Goal: Information Seeking & Learning: Check status

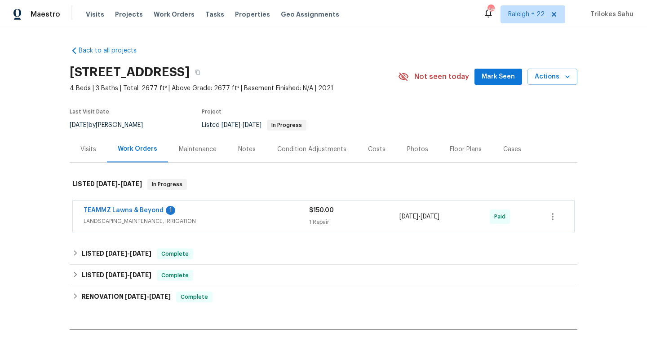
click at [192, 221] on span "LANDSCAPING_MAINTENANCE, IRRIGATION" at bounding box center [196, 221] width 225 height 9
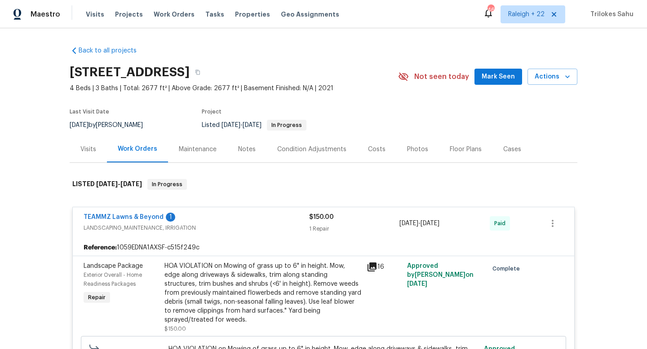
click at [304, 294] on div "HOA VIOLATION on Mowing of grass up to 6" in height. Mow, edge along driveways …" at bounding box center [262, 293] width 197 height 63
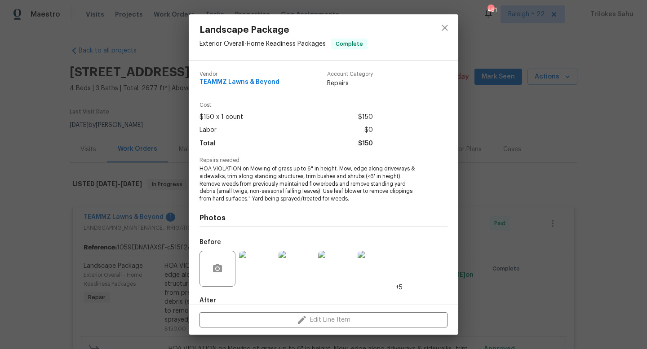
scroll to position [49, 0]
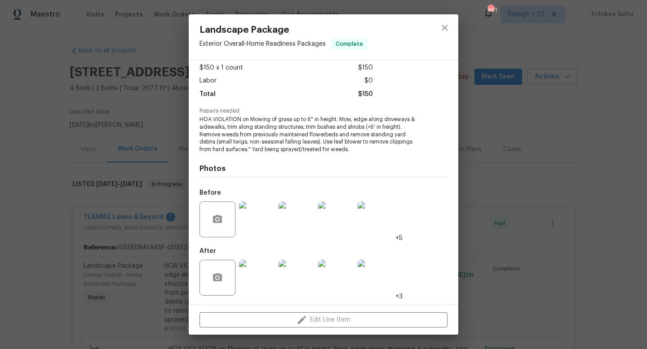
click at [257, 286] on img at bounding box center [257, 278] width 36 height 36
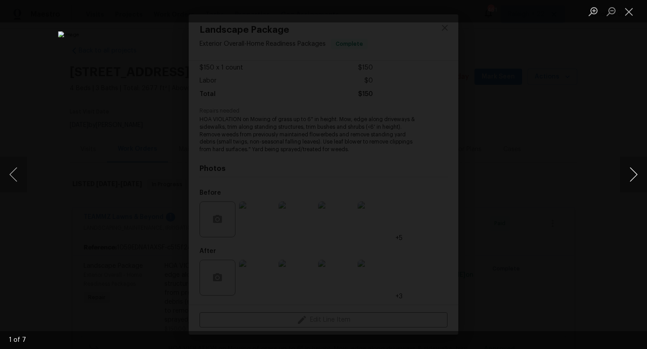
click at [631, 178] on button "Next image" at bounding box center [633, 175] width 27 height 36
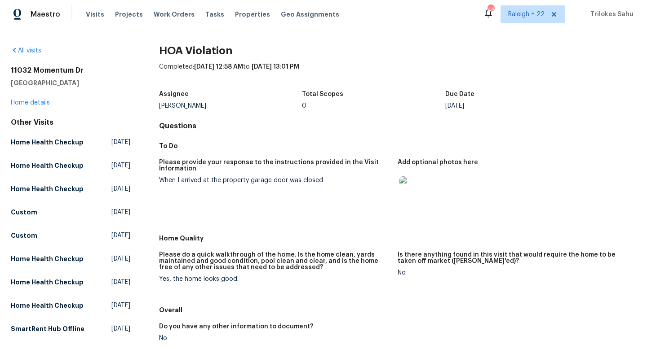
click at [419, 185] on img at bounding box center [413, 191] width 29 height 29
